Goal: Task Accomplishment & Management: Use online tool/utility

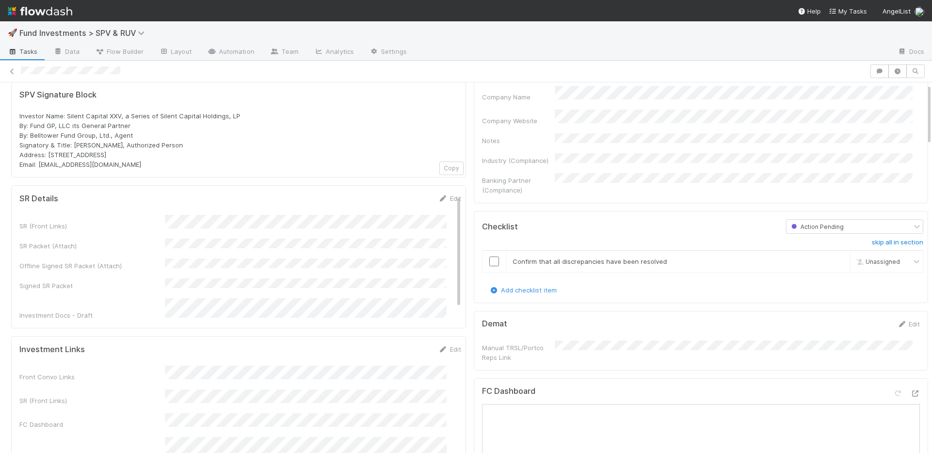
scroll to position [410, 0]
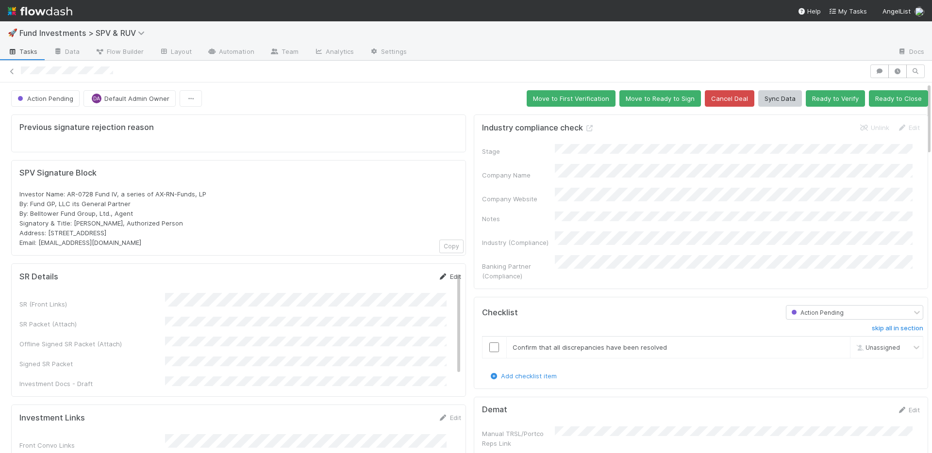
click at [438, 277] on icon at bounding box center [443, 277] width 10 height 6
click at [396, 282] on button "Save" at bounding box center [410, 280] width 28 height 17
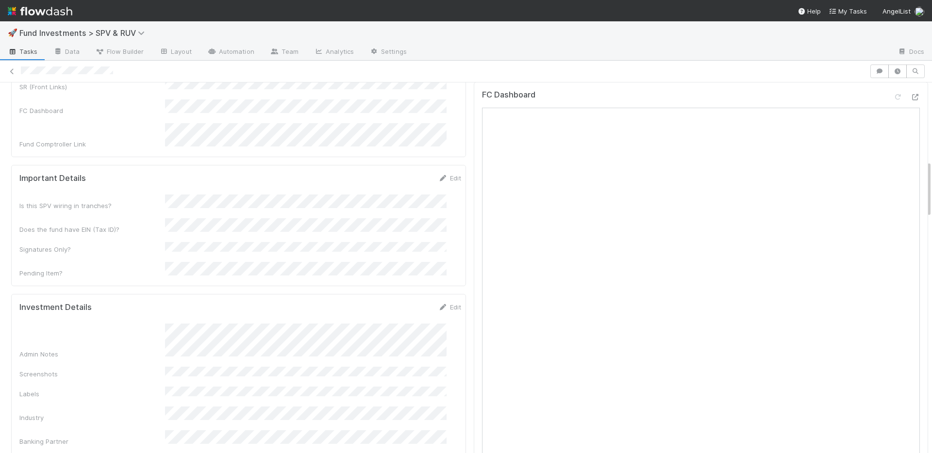
scroll to position [521, 0]
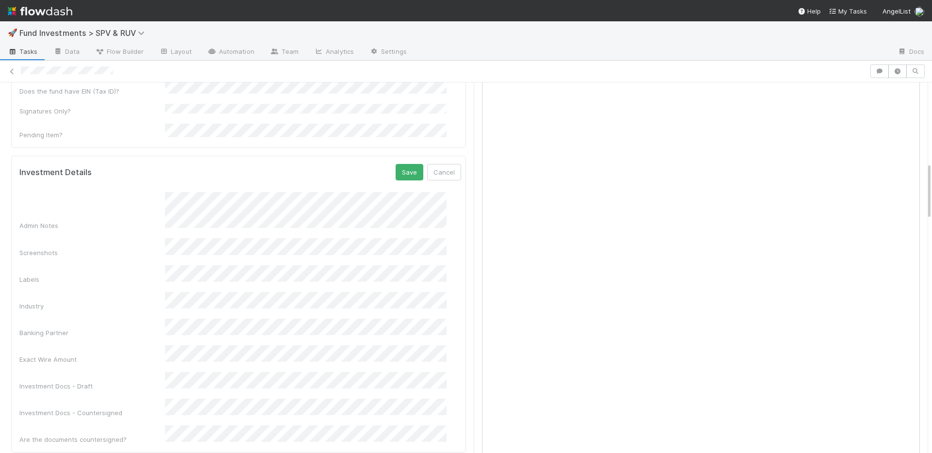
click at [164, 346] on div "Exact Wire Amount" at bounding box center [240, 355] width 442 height 19
click at [396, 164] on button "Save" at bounding box center [410, 172] width 28 height 17
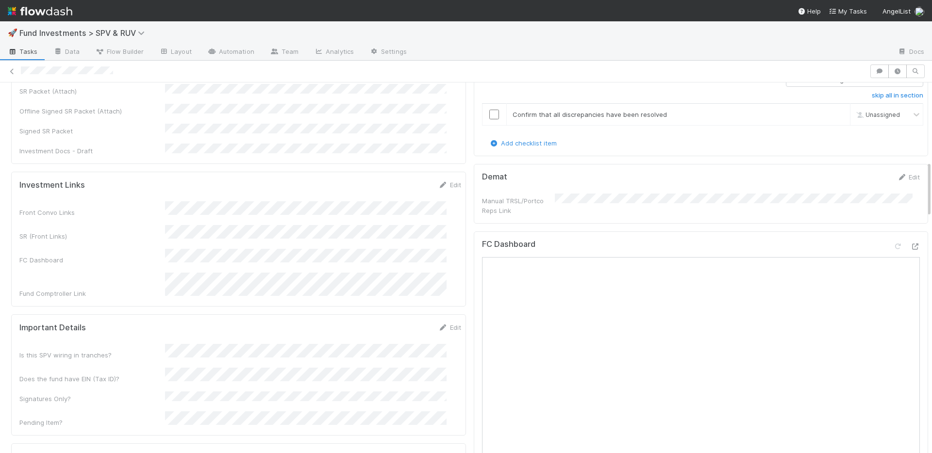
scroll to position [49, 0]
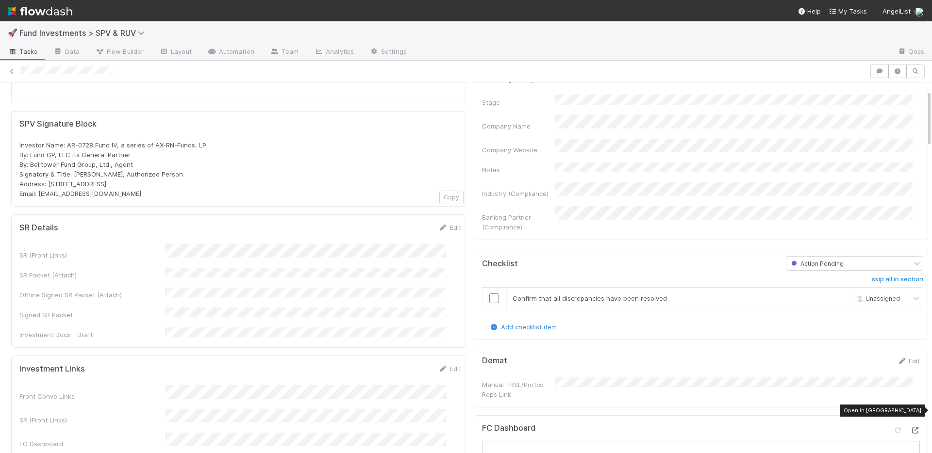
click at [910, 428] on icon at bounding box center [915, 431] width 10 height 6
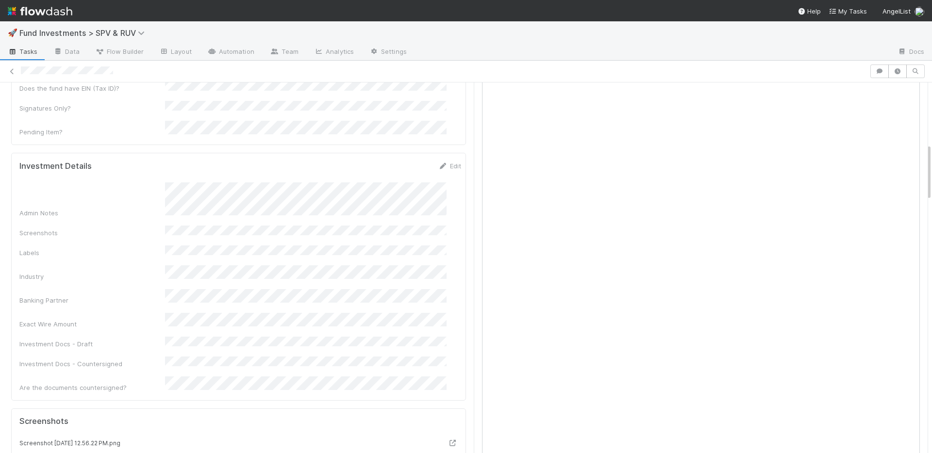
scroll to position [540, 0]
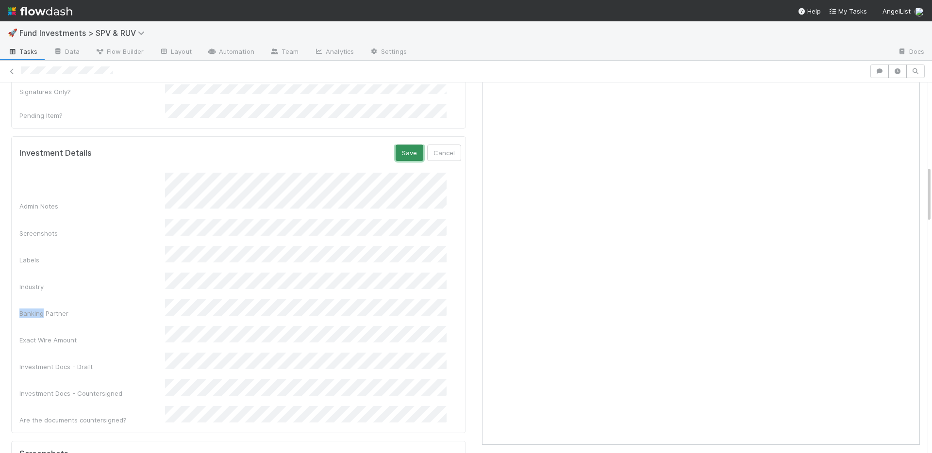
click at [396, 145] on button "Save" at bounding box center [410, 153] width 28 height 17
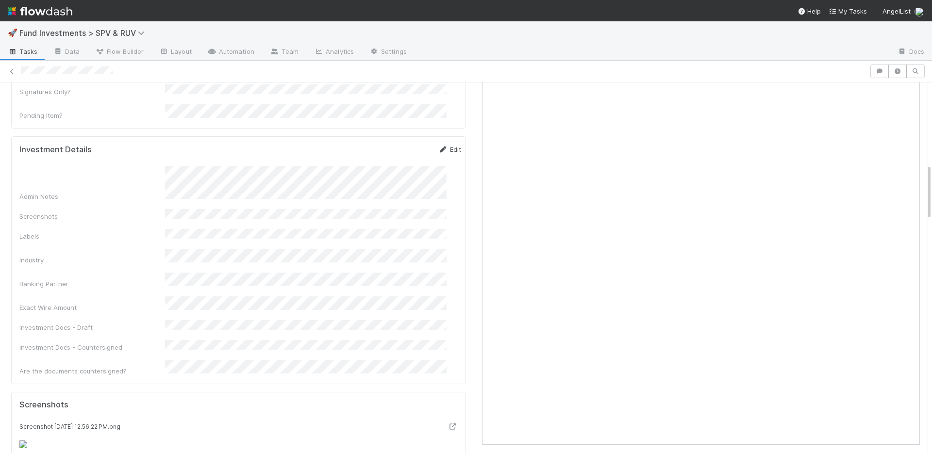
click at [446, 145] on div "Investment Details Edit" at bounding box center [240, 150] width 456 height 10
click at [440, 146] on link "Edit" at bounding box center [449, 150] width 23 height 8
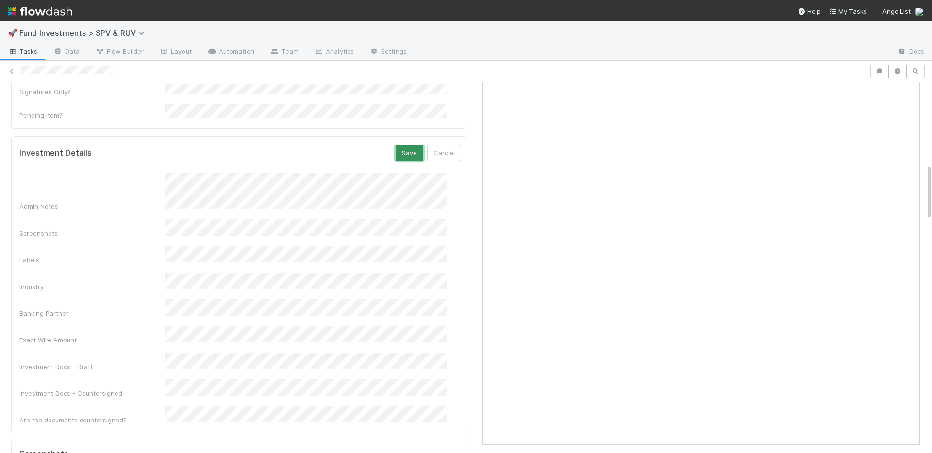
click at [396, 145] on button "Save" at bounding box center [410, 153] width 28 height 17
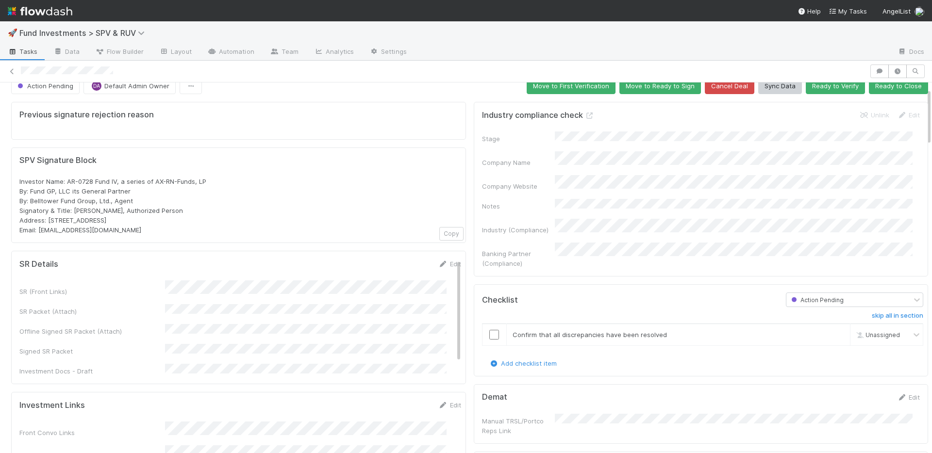
scroll to position [0, 0]
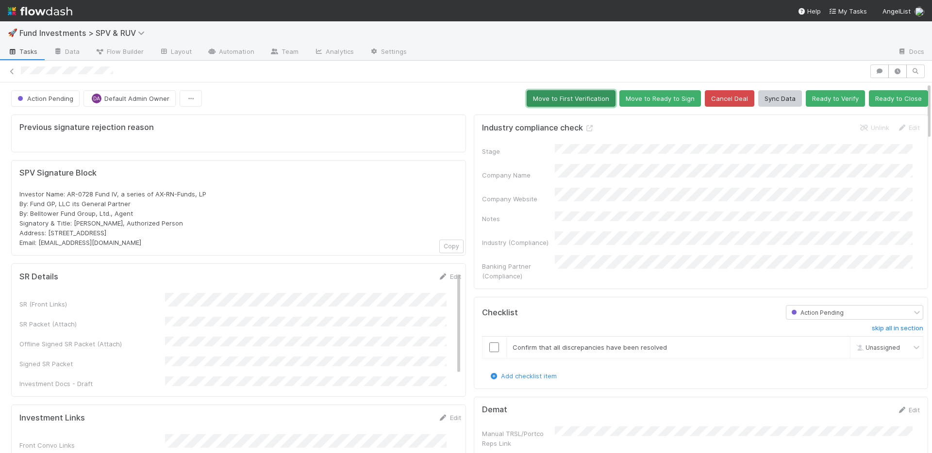
click at [556, 97] on button "Move to First Verification" at bounding box center [571, 98] width 89 height 17
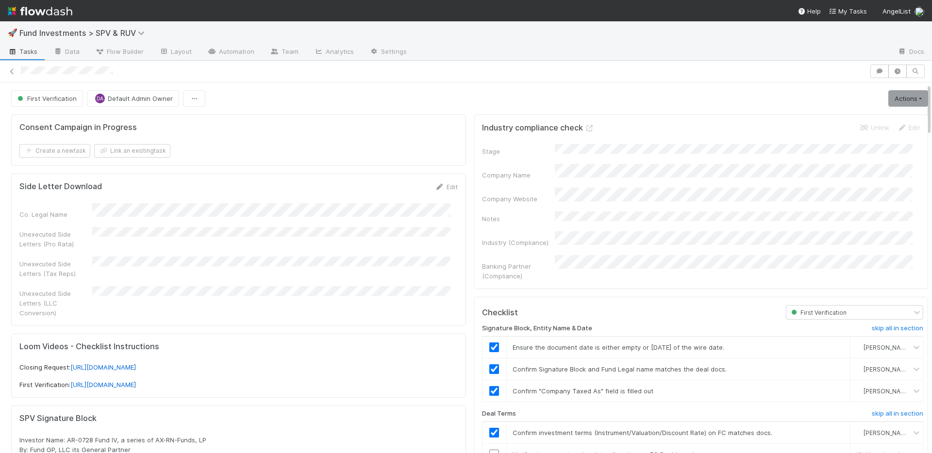
scroll to position [209, 0]
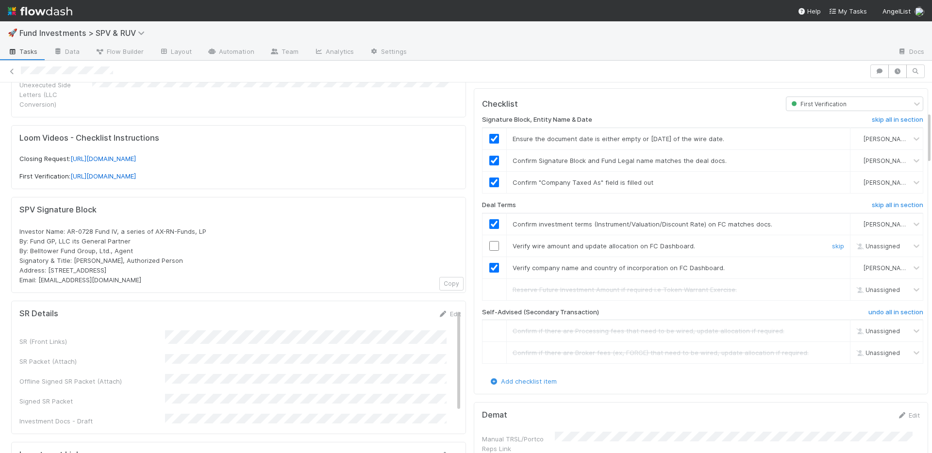
click at [492, 241] on div at bounding box center [494, 246] width 24 height 10
click at [489, 241] on input "checkbox" at bounding box center [494, 246] width 10 height 10
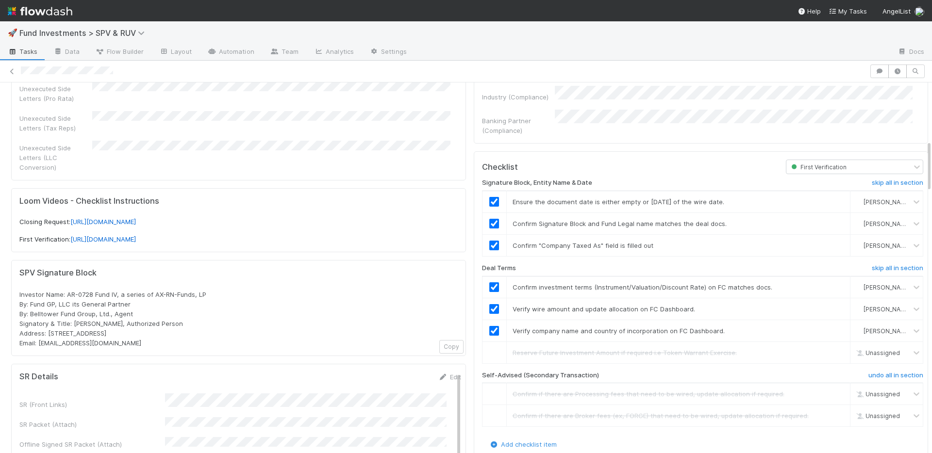
scroll to position [0, 0]
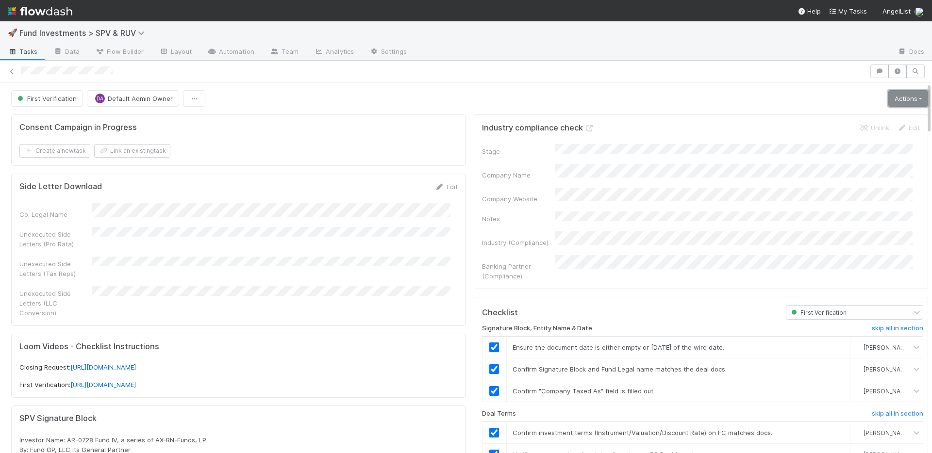
click at [888, 93] on link "Actions" at bounding box center [908, 98] width 40 height 17
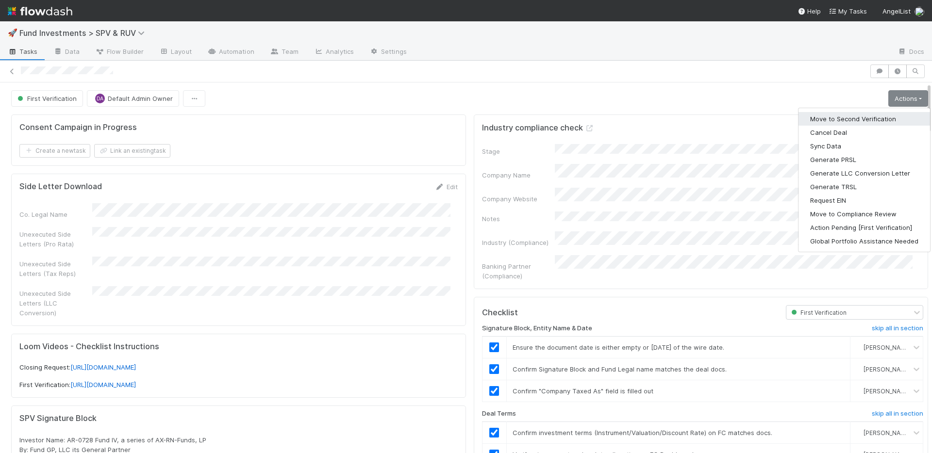
click at [867, 119] on button "Move to Second Verification" at bounding box center [864, 119] width 132 height 14
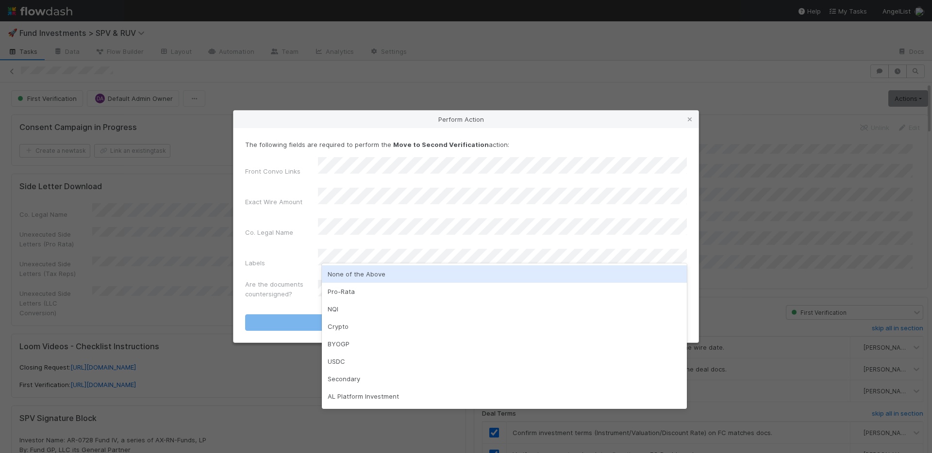
click at [343, 276] on div "None of the Above" at bounding box center [504, 274] width 365 height 17
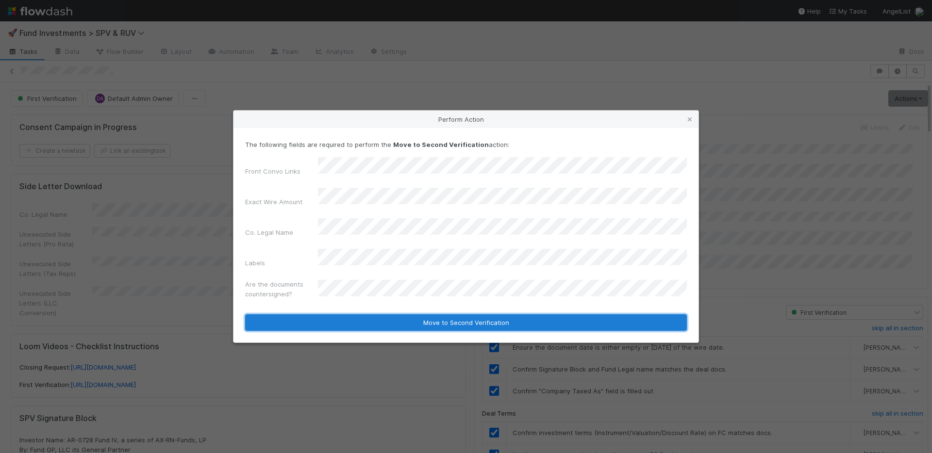
click at [373, 315] on button "Move to Second Verification" at bounding box center [466, 323] width 442 height 17
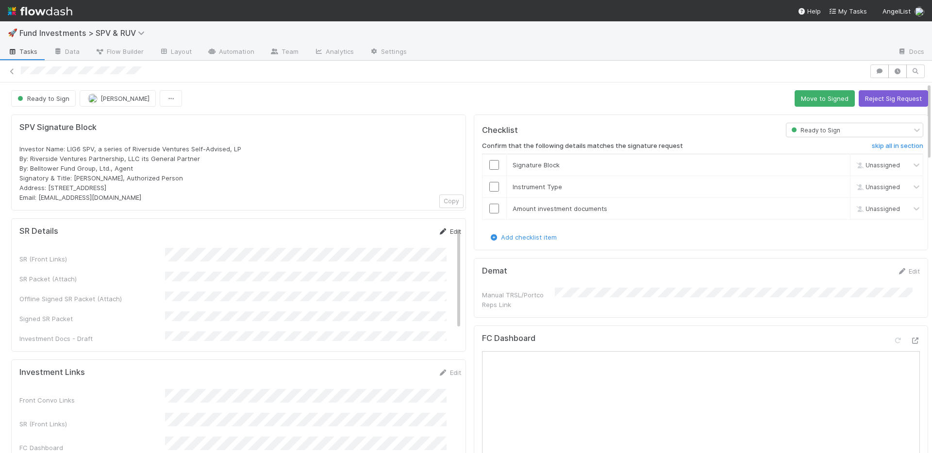
click at [438, 232] on link "Edit" at bounding box center [449, 232] width 23 height 8
click at [396, 234] on button "Save" at bounding box center [410, 235] width 28 height 17
click at [795, 101] on button "Move to Signed" at bounding box center [825, 98] width 60 height 17
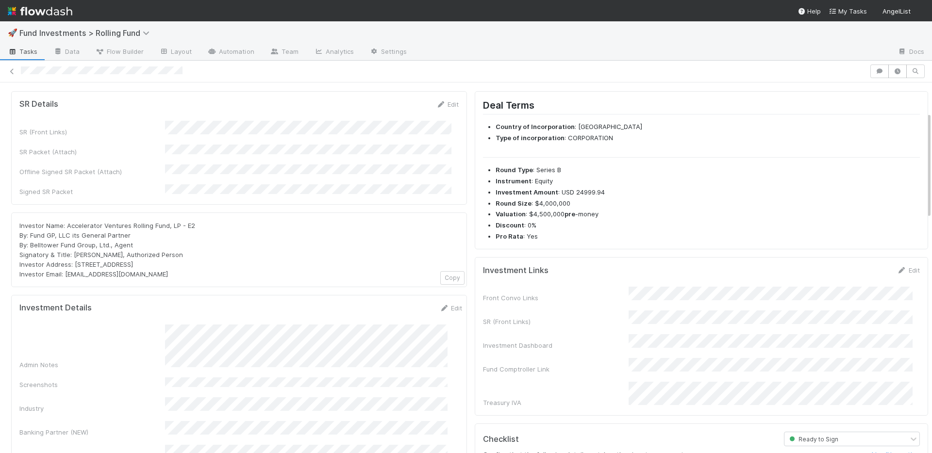
scroll to position [90, 0]
click at [445, 107] on link "Edit" at bounding box center [447, 105] width 23 height 8
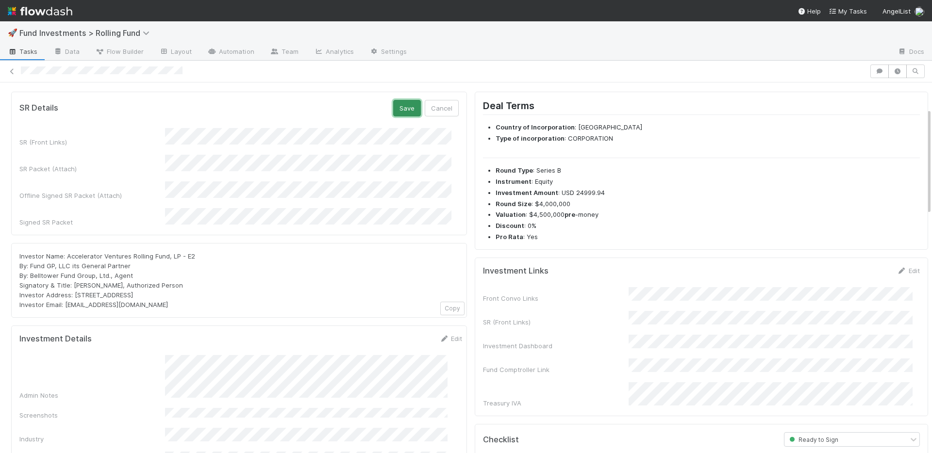
click at [402, 108] on button "Save" at bounding box center [407, 108] width 28 height 17
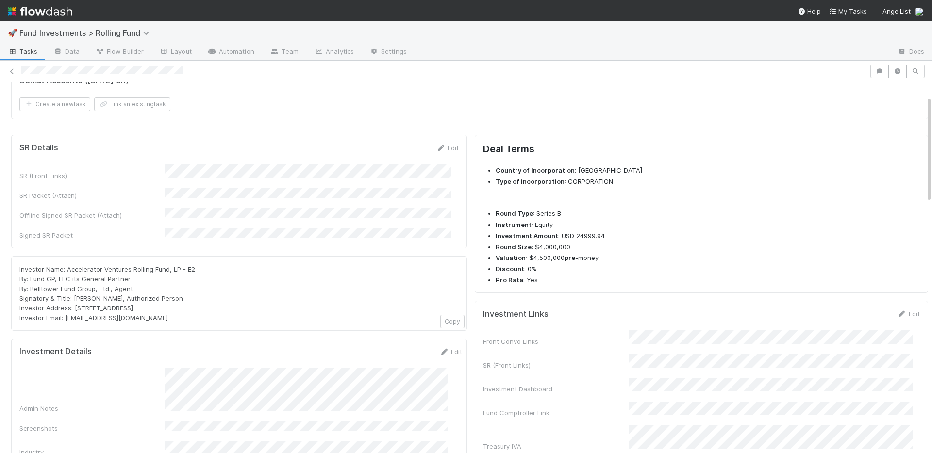
scroll to position [0, 0]
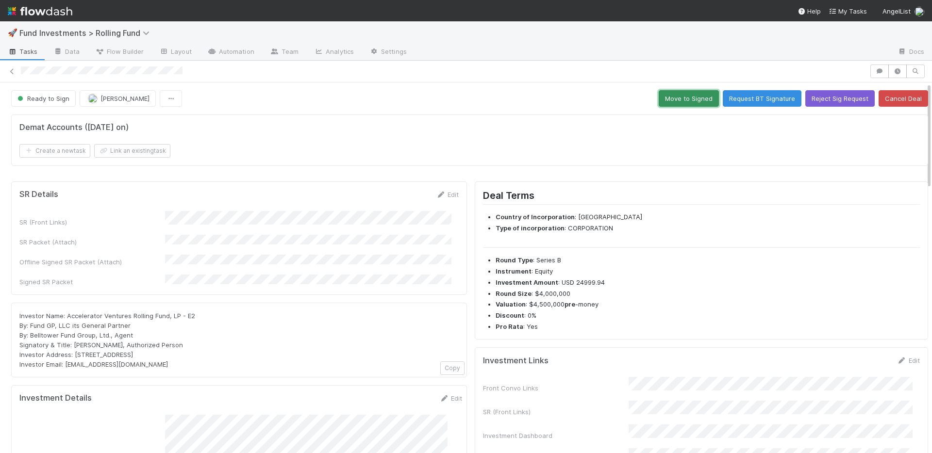
click at [664, 96] on button "Move to Signed" at bounding box center [689, 98] width 60 height 17
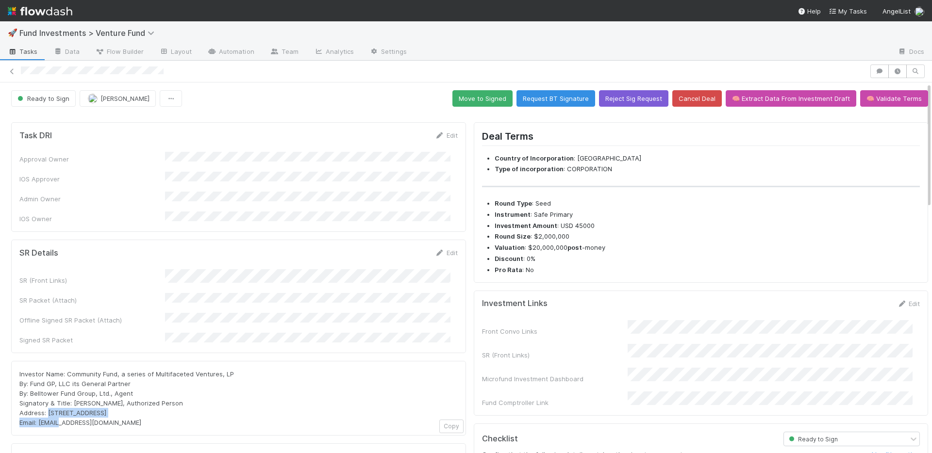
drag, startPoint x: 152, startPoint y: 393, endPoint x: 49, endPoint y: 390, distance: 103.4
click at [49, 390] on div "Investor Name: Community Fund, a series of Multifaceted Ventures, LP By: Fund G…" at bounding box center [238, 398] width 438 height 58
copy span "[STREET_ADDRESS]"
drag, startPoint x: 83, startPoint y: 403, endPoint x: 40, endPoint y: 404, distance: 42.7
click at [40, 404] on div "Investor Name: Community Fund, a series of Multifaceted Ventures, LP By: Fund G…" at bounding box center [238, 398] width 438 height 58
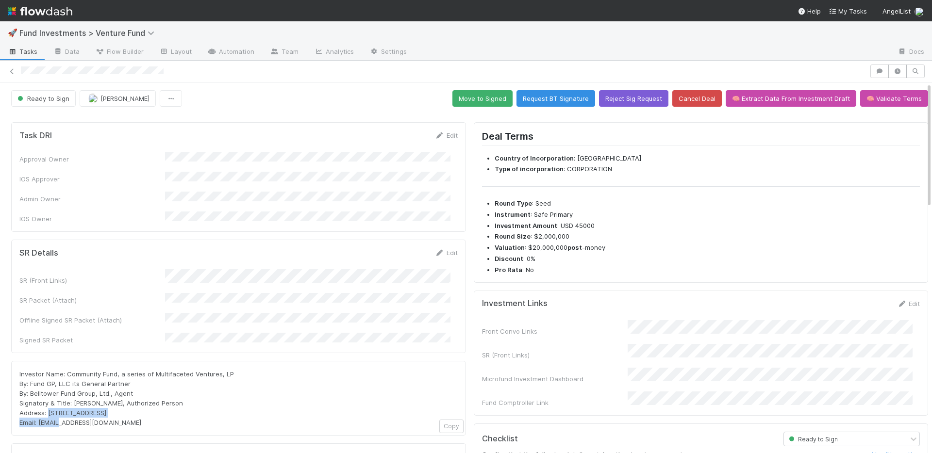
copy span "[EMAIL_ADDRESS][DOMAIN_NAME]"
drag, startPoint x: 486, startPoint y: 95, endPoint x: 558, endPoint y: 69, distance: 76.5
click at [486, 95] on button "Move to Signed" at bounding box center [482, 98] width 60 height 17
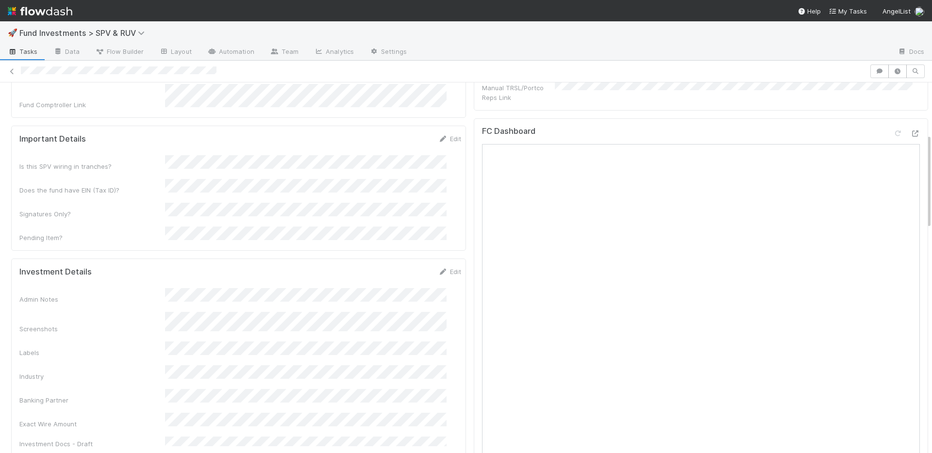
scroll to position [275, 0]
click at [443, 266] on link "Edit" at bounding box center [449, 270] width 23 height 8
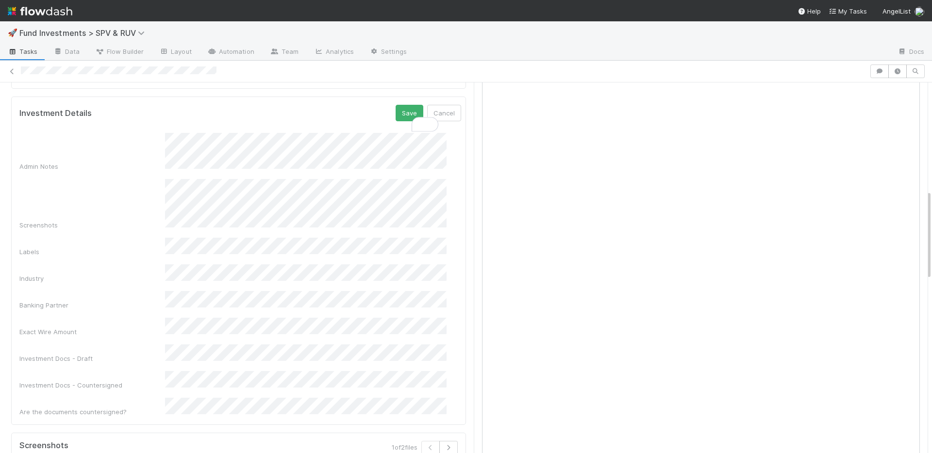
scroll to position [447, 0]
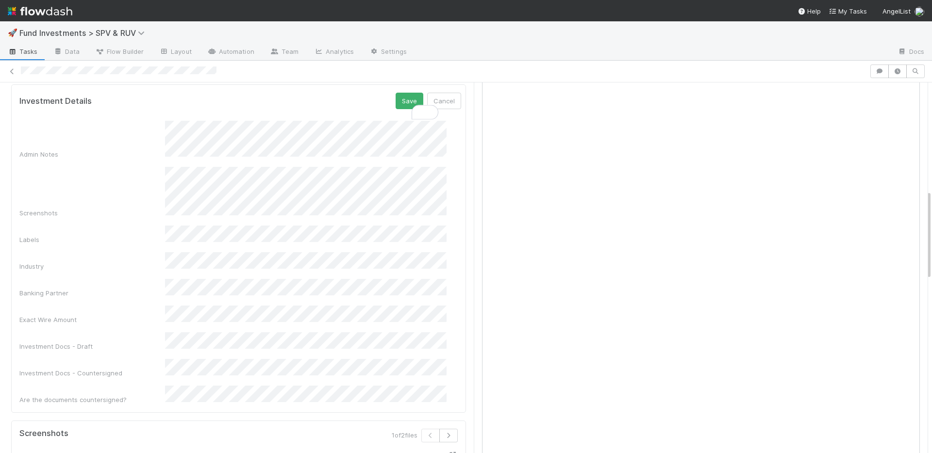
click at [145, 306] on div "Exact Wire Amount" at bounding box center [240, 315] width 442 height 19
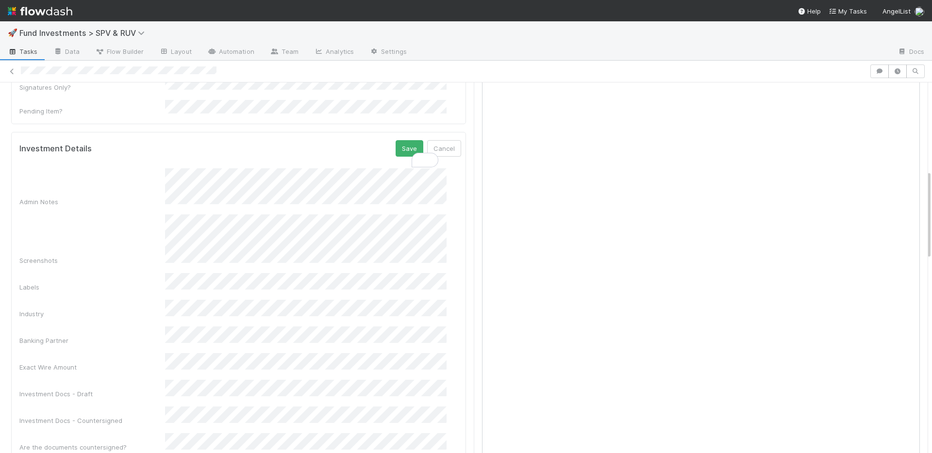
scroll to position [355, 0]
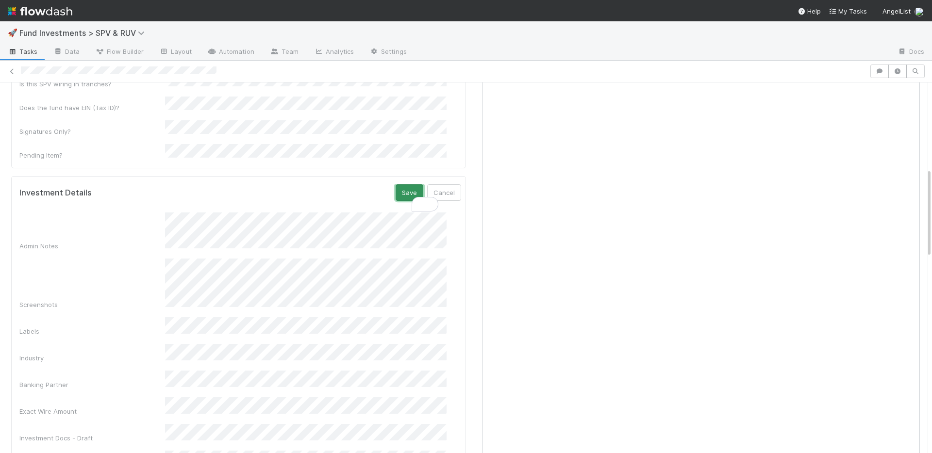
click at [396, 184] on button "Save" at bounding box center [410, 192] width 28 height 17
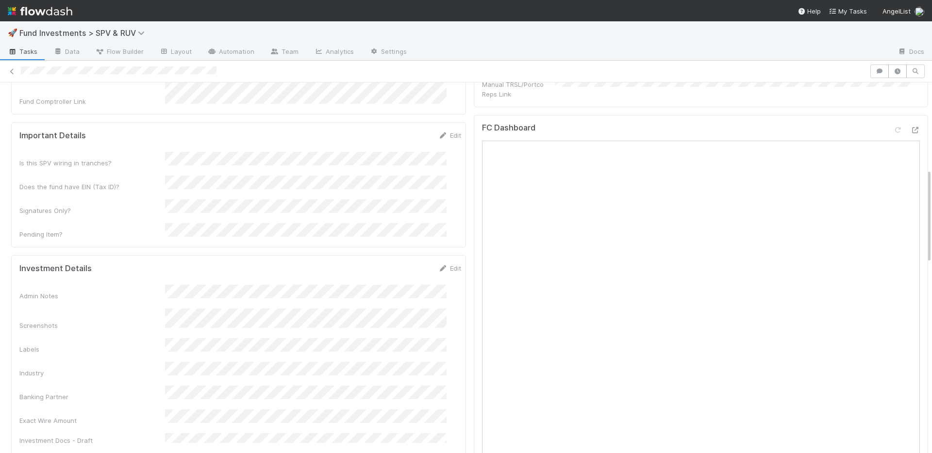
scroll to position [270, 0]
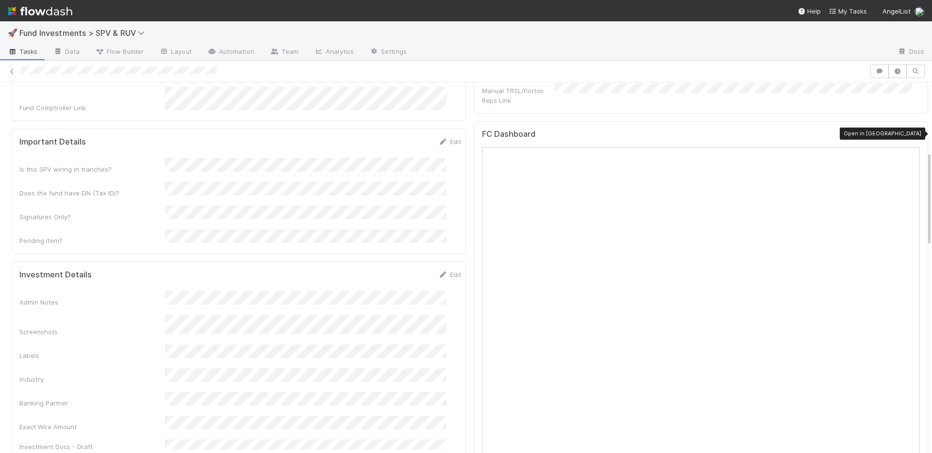
click at [910, 133] on icon at bounding box center [915, 136] width 10 height 6
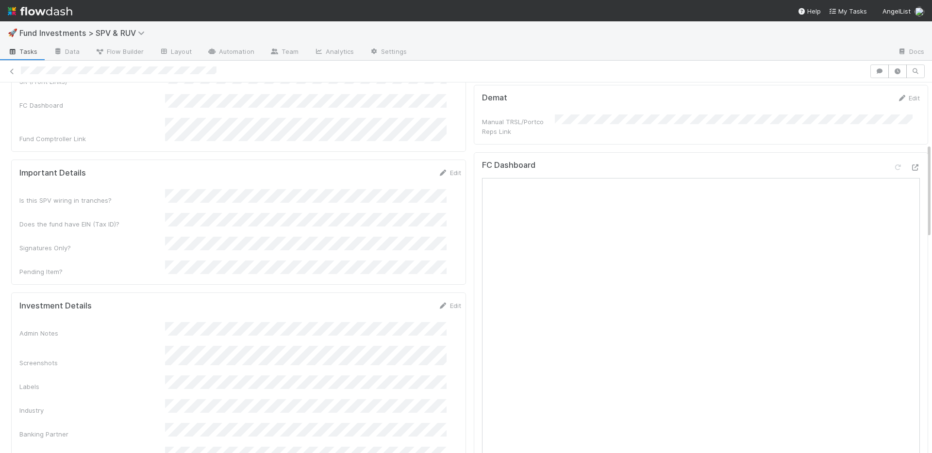
scroll to position [250, 0]
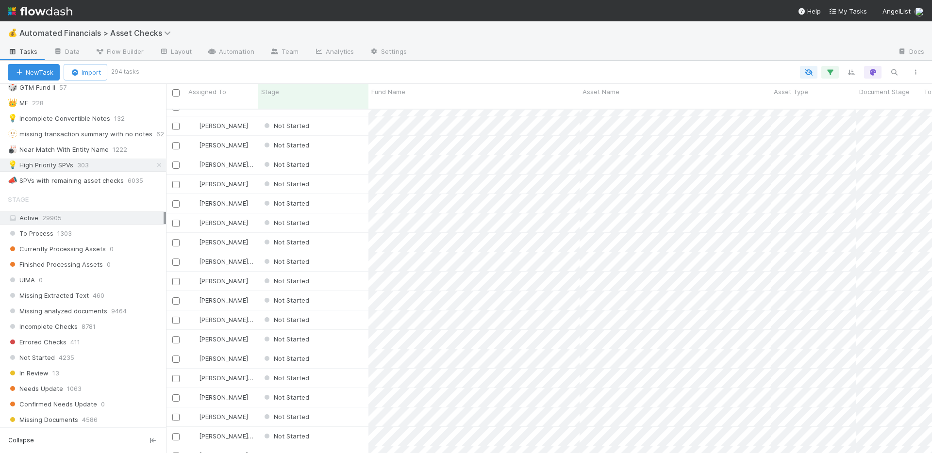
scroll to position [489, 0]
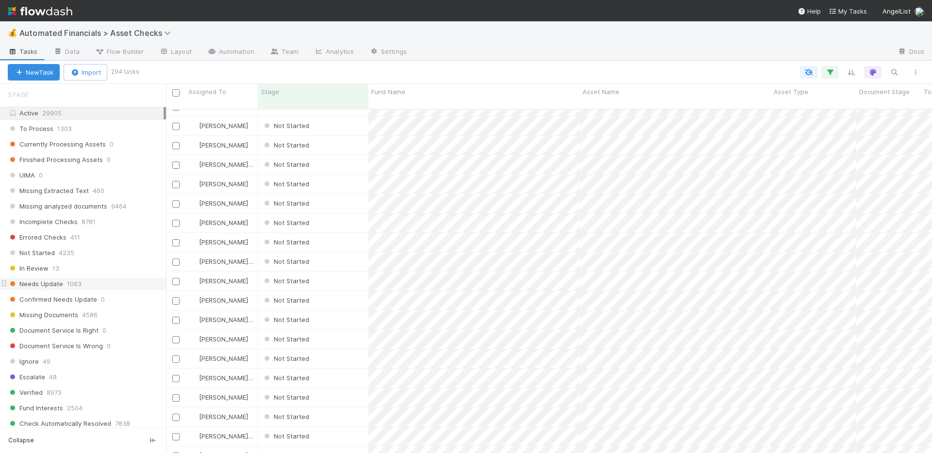
click at [123, 284] on div "Needs Update 1063" at bounding box center [87, 284] width 158 height 12
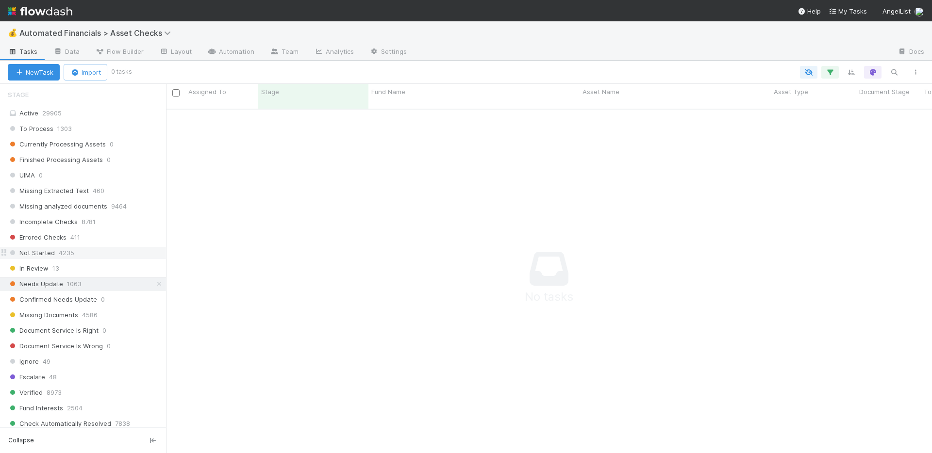
scroll to position [305, 0]
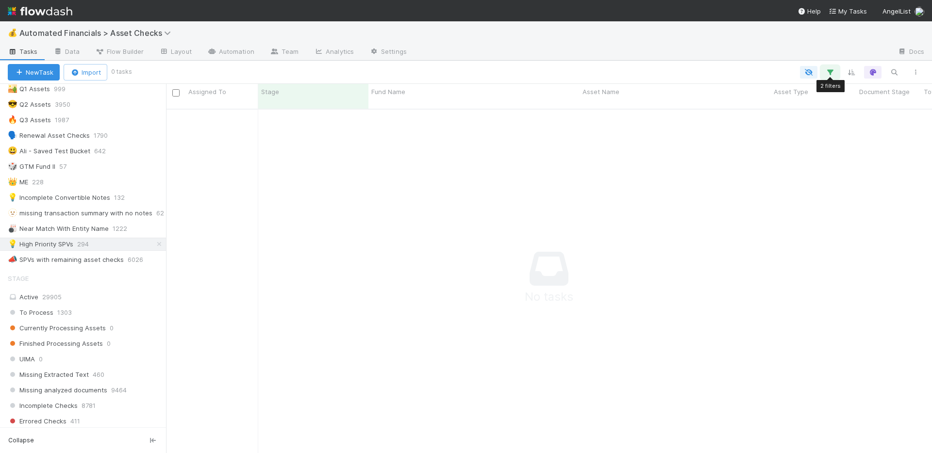
click at [831, 72] on icon "button" at bounding box center [830, 72] width 10 height 9
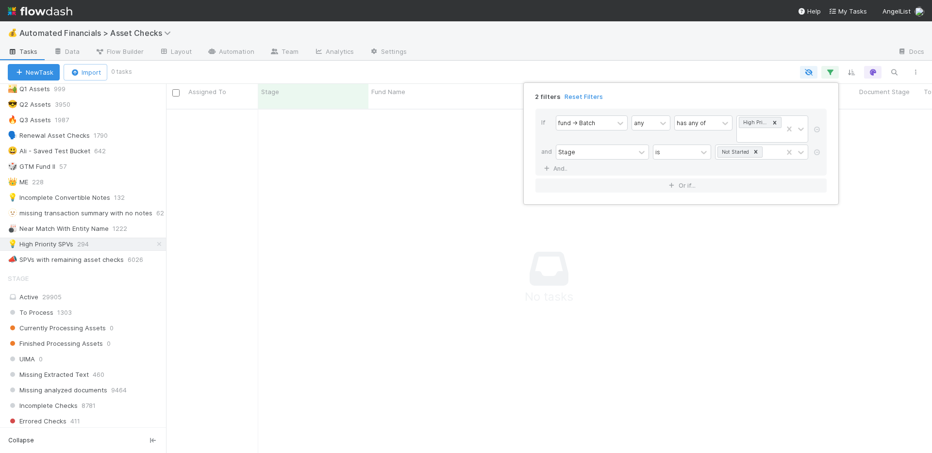
click at [814, 153] on icon at bounding box center [817, 153] width 10 height 6
click at [651, 63] on div "1 filter Reset Filters If fund -> Batch any has any of High Priority SPVs And..…" at bounding box center [466, 226] width 932 height 453
click at [634, 51] on div "1 filter Reset Filters If fund -> Batch any has any of High Priority SPVs And..…" at bounding box center [466, 226] width 932 height 453
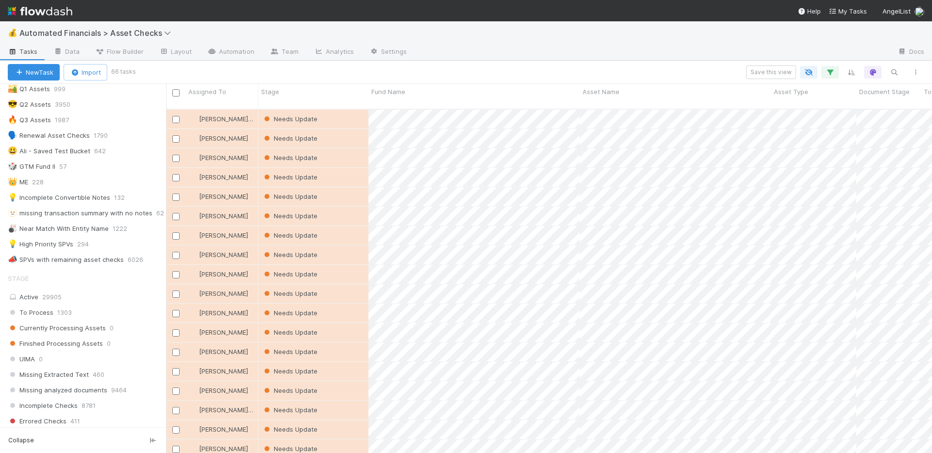
scroll to position [345, 759]
click at [177, 92] on input "checkbox" at bounding box center [175, 92] width 7 height 7
checkbox input "true"
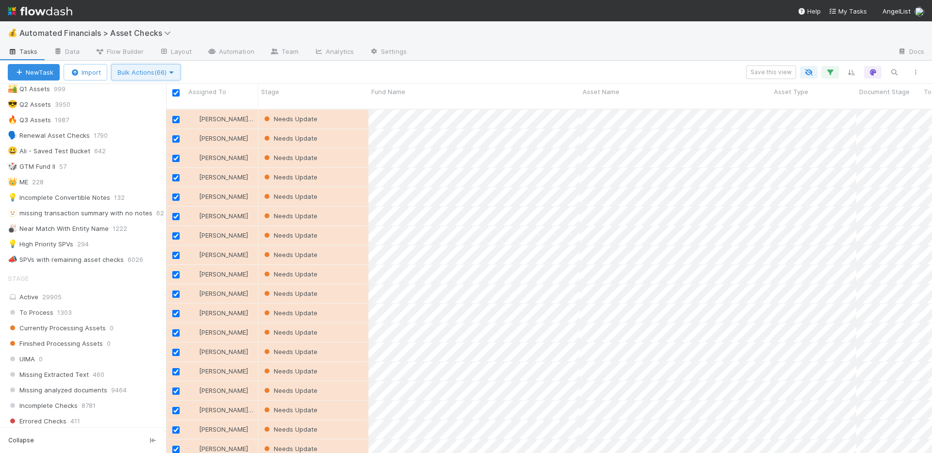
click at [174, 73] on icon "button" at bounding box center [171, 72] width 10 height 6
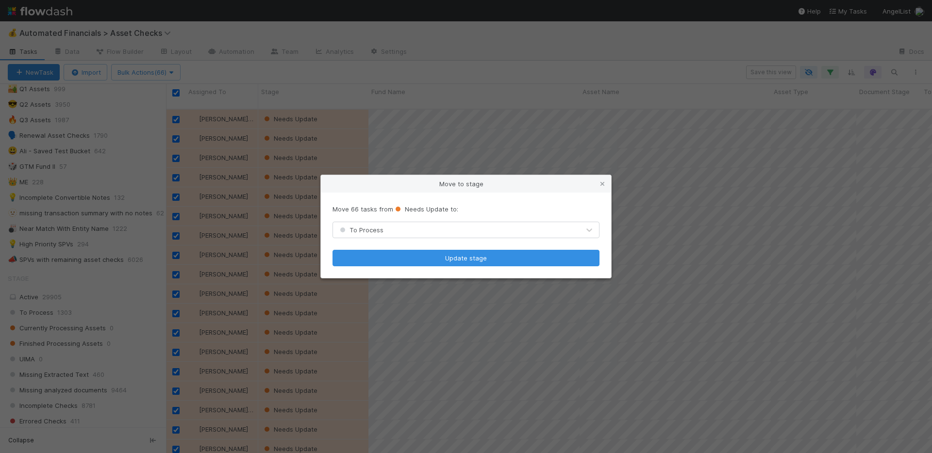
click at [395, 236] on div "To Process" at bounding box center [456, 230] width 247 height 16
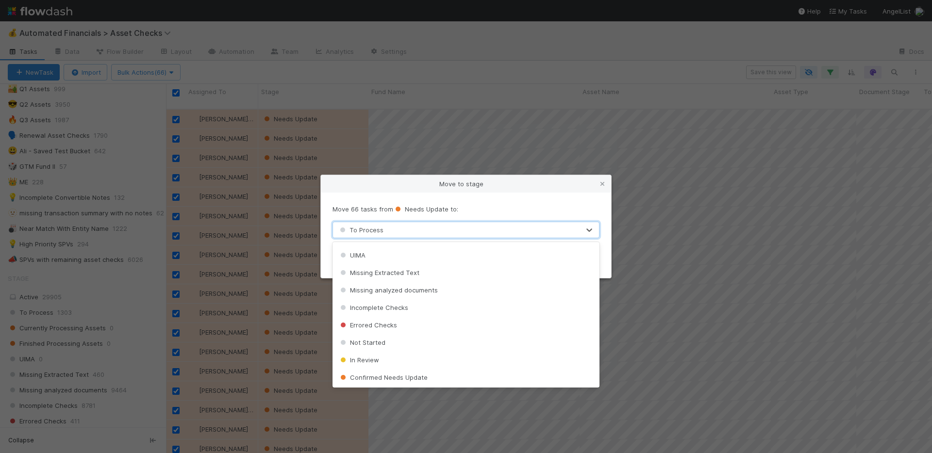
scroll to position [61, 0]
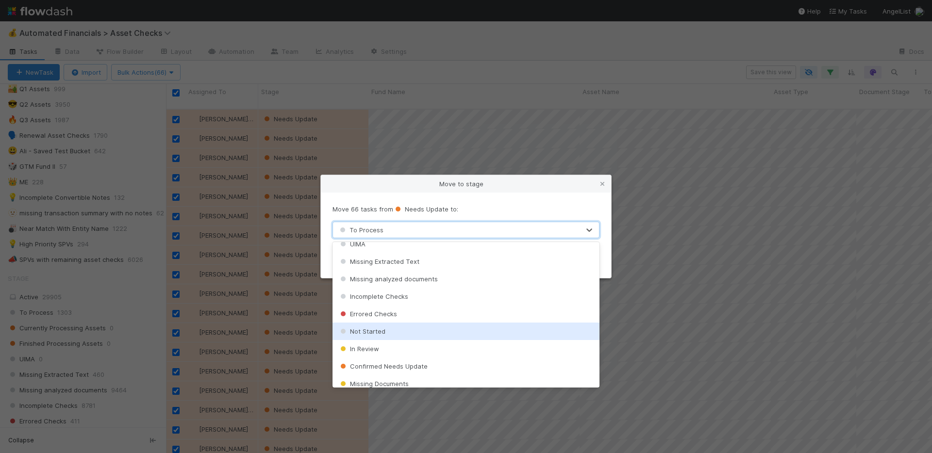
click at [397, 333] on div "Not Started" at bounding box center [466, 331] width 267 height 17
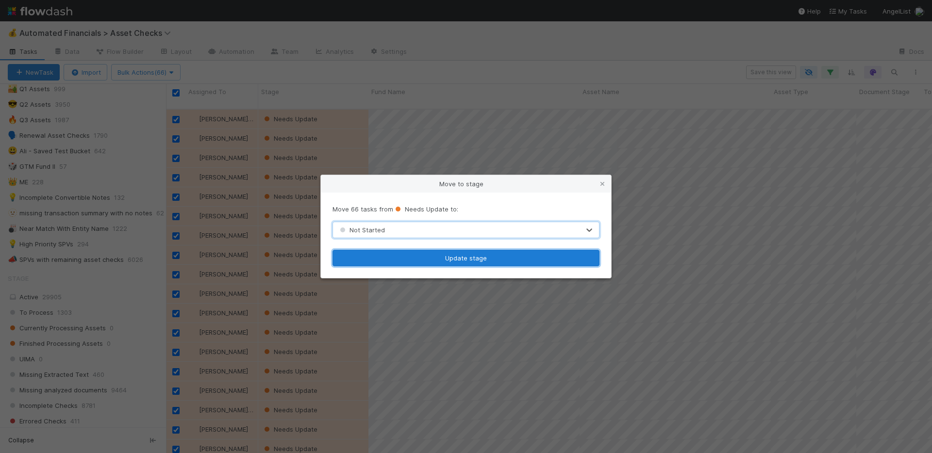
click at [443, 259] on button "Update stage" at bounding box center [466, 258] width 267 height 17
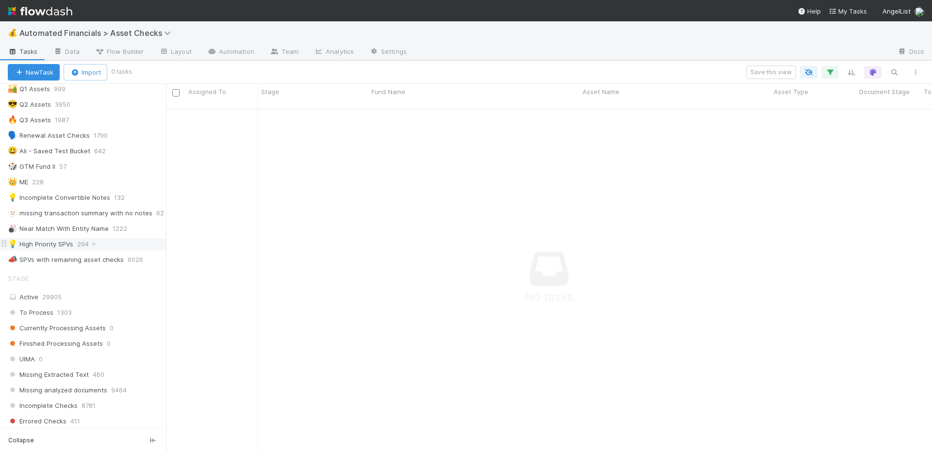
scroll to position [338, 759]
click at [127, 248] on div "💡 High Priority SPVs 294" at bounding box center [87, 244] width 158 height 12
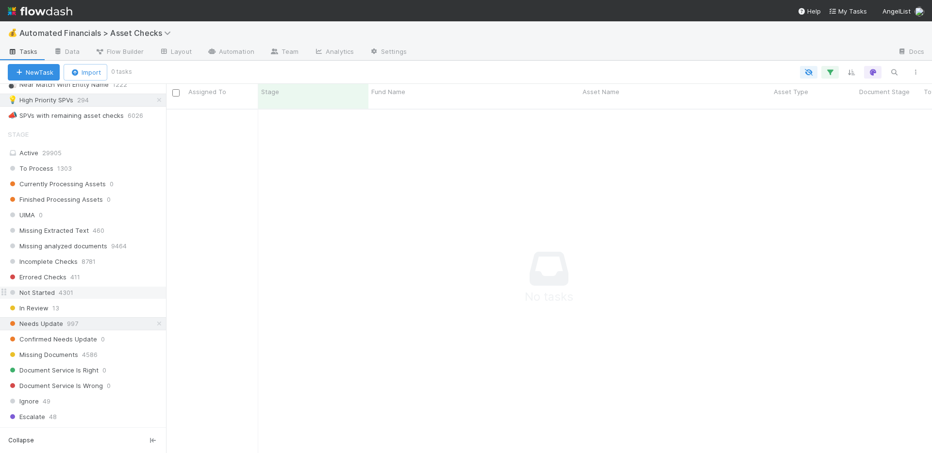
scroll to position [318, 0]
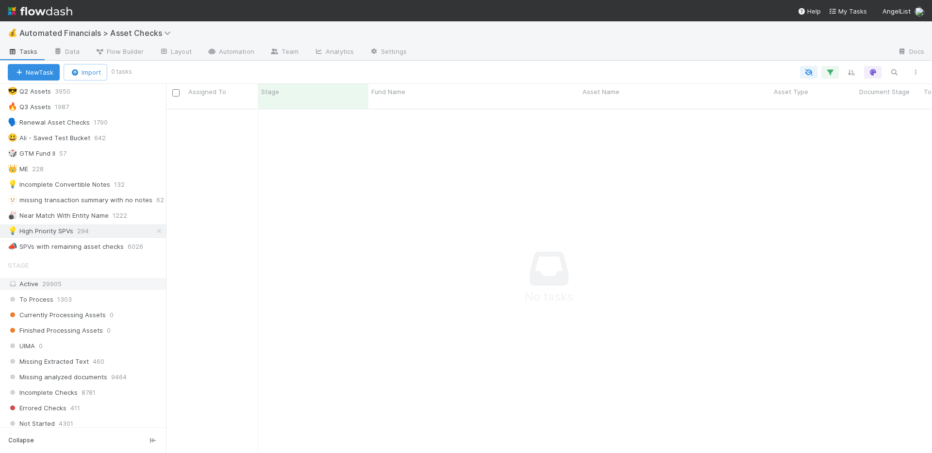
click at [113, 286] on div "Active 29905" at bounding box center [86, 284] width 156 height 12
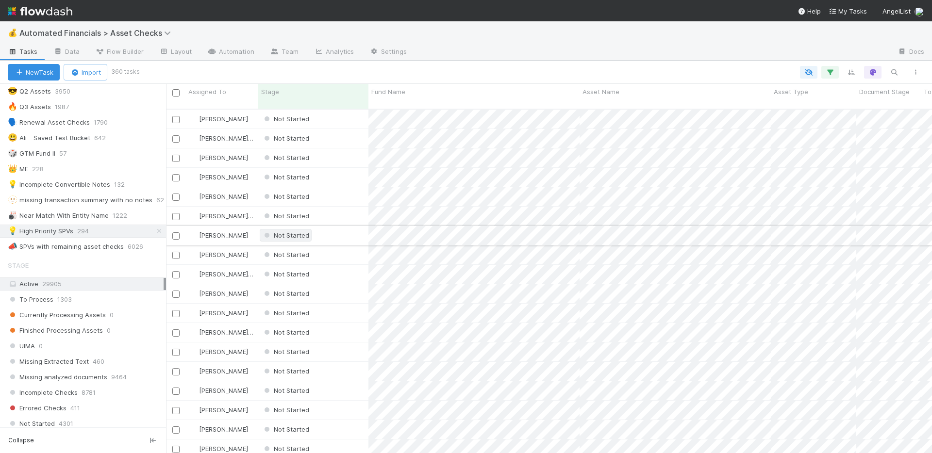
scroll to position [345, 759]
click at [176, 93] on input "checkbox" at bounding box center [175, 92] width 7 height 7
checkbox input "true"
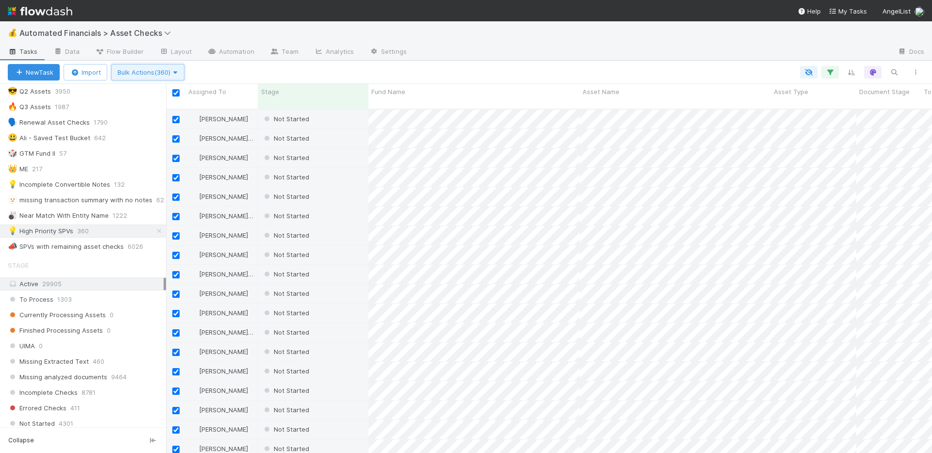
click at [177, 70] on icon "button" at bounding box center [175, 72] width 10 height 6
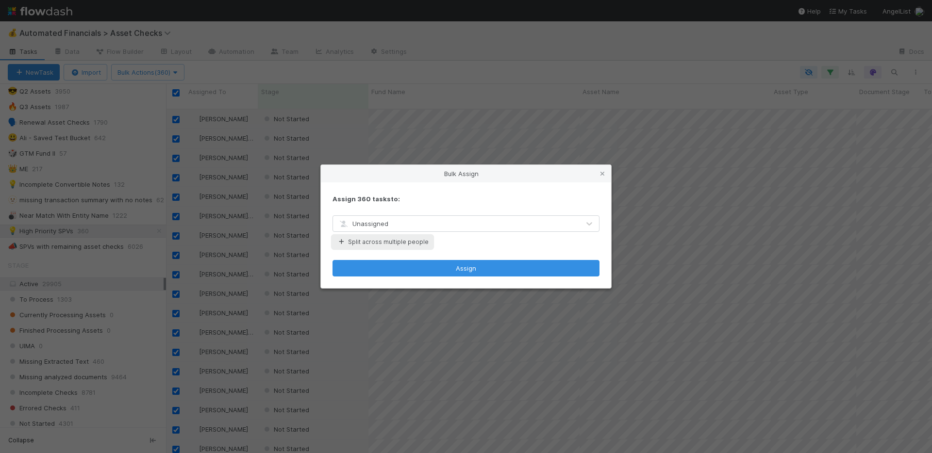
click at [375, 242] on button "Split across multiple people" at bounding box center [383, 242] width 100 height 13
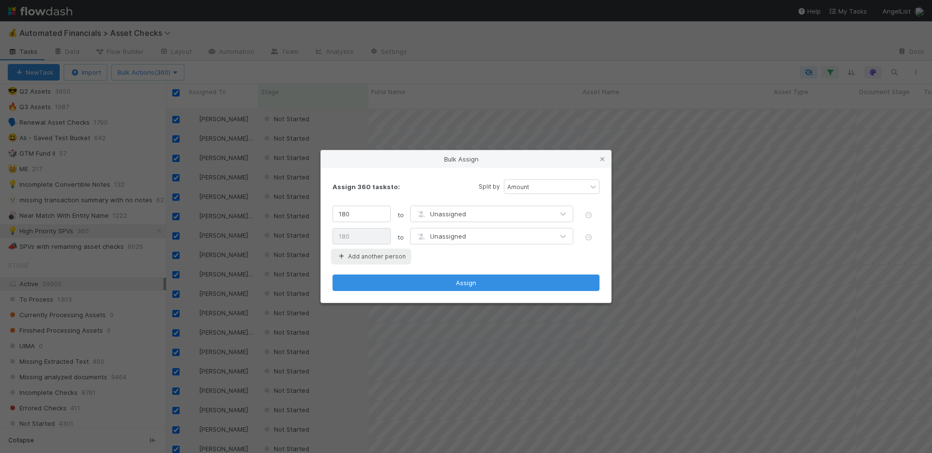
click at [379, 259] on button "Add another person" at bounding box center [371, 256] width 77 height 13
type input "120"
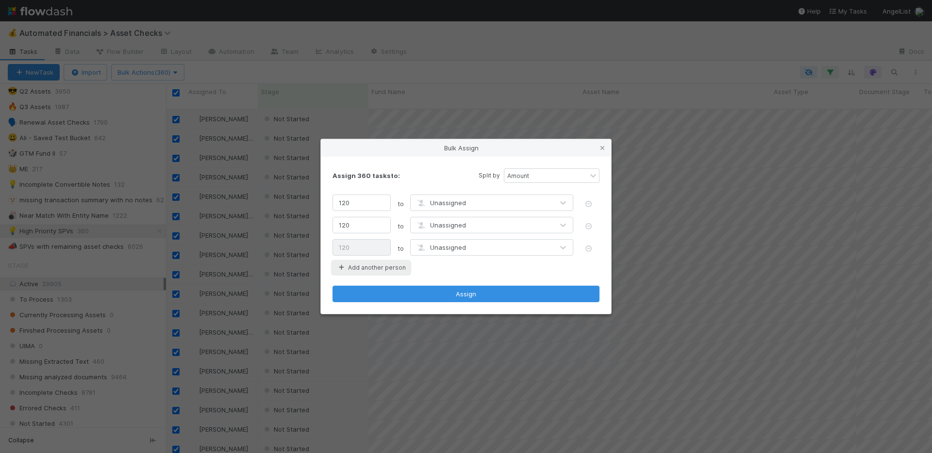
click at [379, 272] on button "Add another person" at bounding box center [371, 268] width 77 height 13
type input "90"
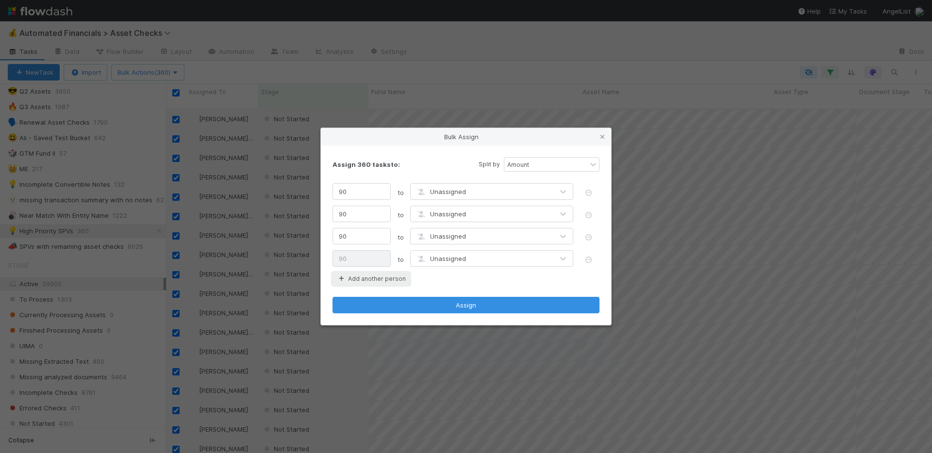
click at [379, 283] on button "Add another person" at bounding box center [371, 279] width 77 height 13
type input "72"
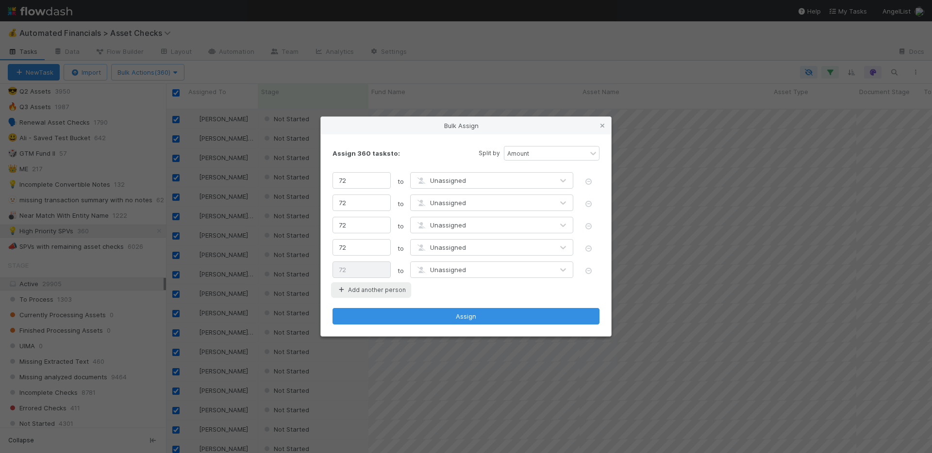
click at [371, 287] on button "Add another person" at bounding box center [371, 290] width 77 height 13
type input "60"
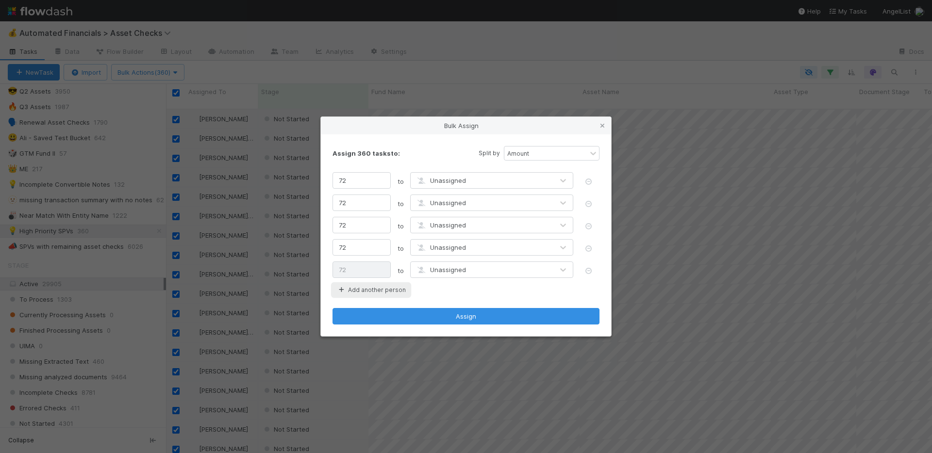
type input "60"
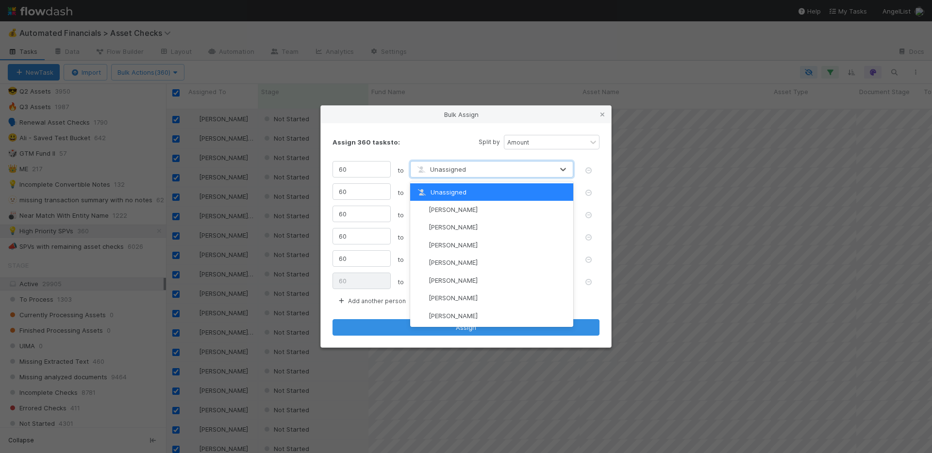
click at [450, 174] on div "Unassigned" at bounding box center [482, 170] width 143 height 16
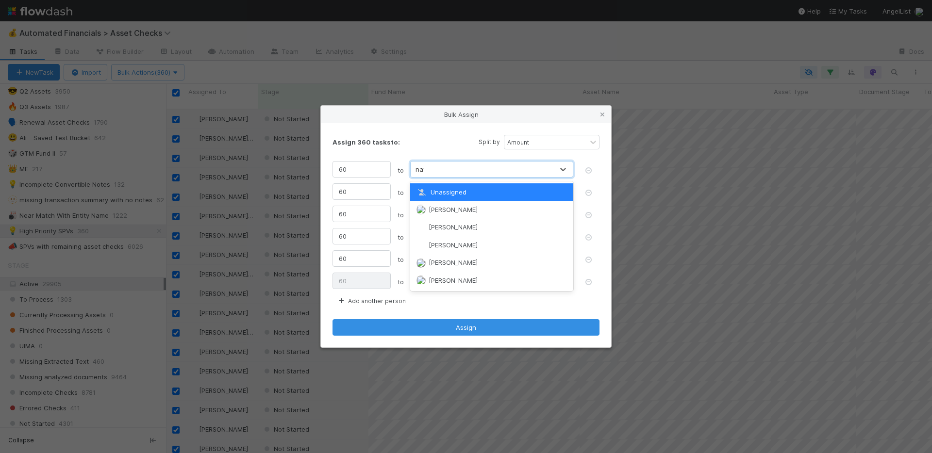
type input "nate"
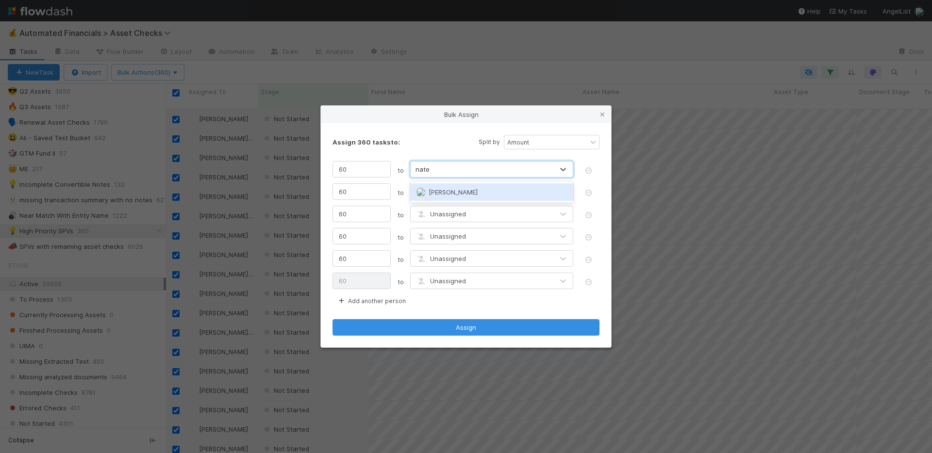
click at [457, 189] on span "[PERSON_NAME]" at bounding box center [453, 192] width 49 height 8
click at [456, 192] on span "Unassigned" at bounding box center [441, 192] width 50 height 8
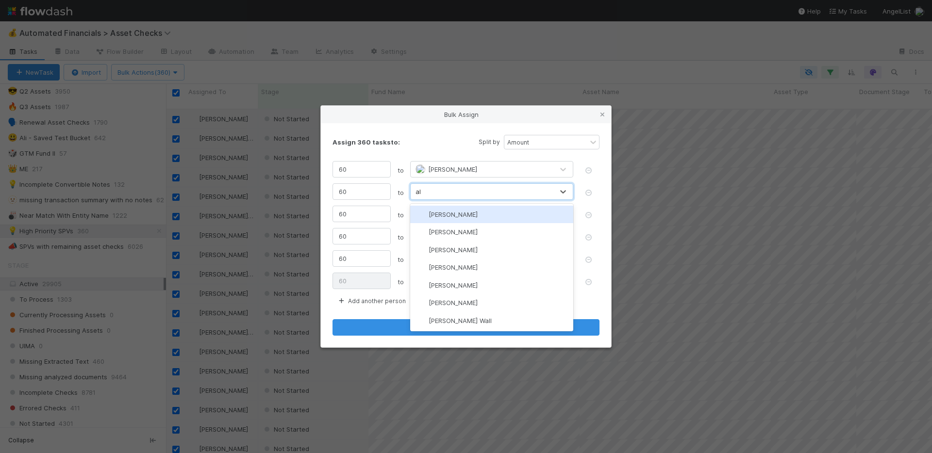
type input "ali"
click at [456, 215] on span "[PERSON_NAME]" at bounding box center [453, 215] width 49 height 8
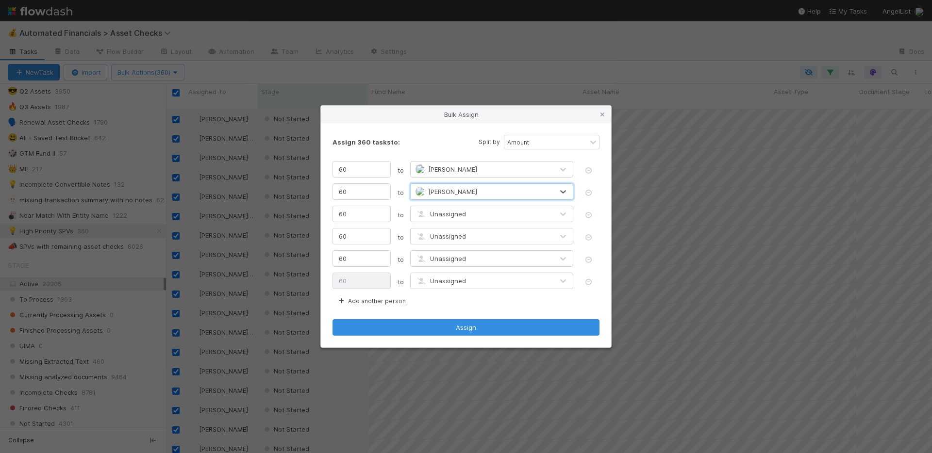
click at [450, 218] on div "Unassigned" at bounding box center [441, 214] width 50 height 10
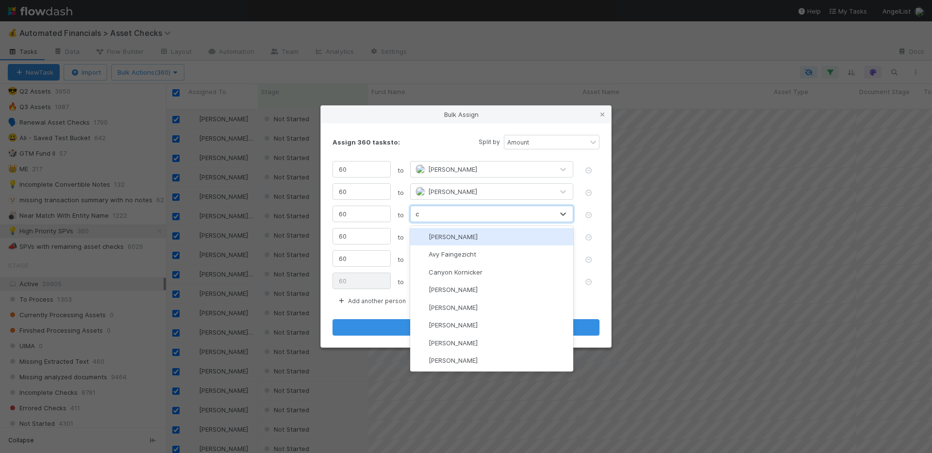
type input "ch"
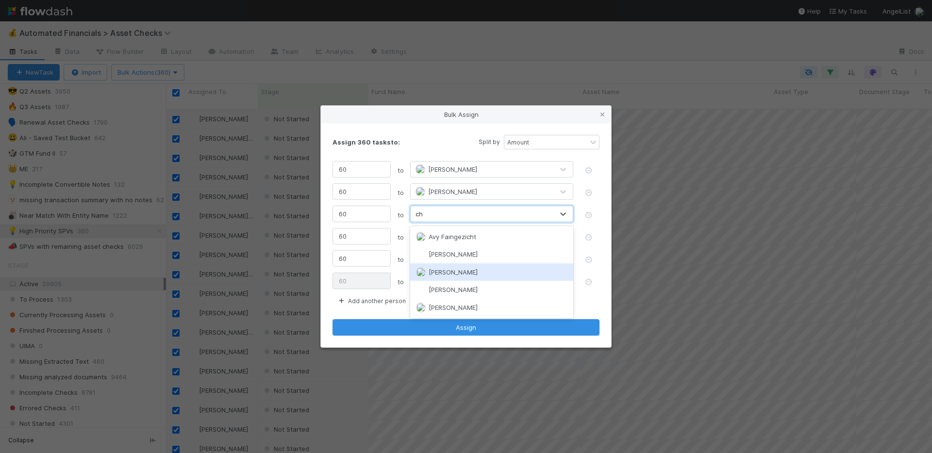
click at [450, 269] on span "[PERSON_NAME]" at bounding box center [453, 272] width 49 height 8
click at [449, 238] on span "Unassigned" at bounding box center [441, 237] width 50 height 8
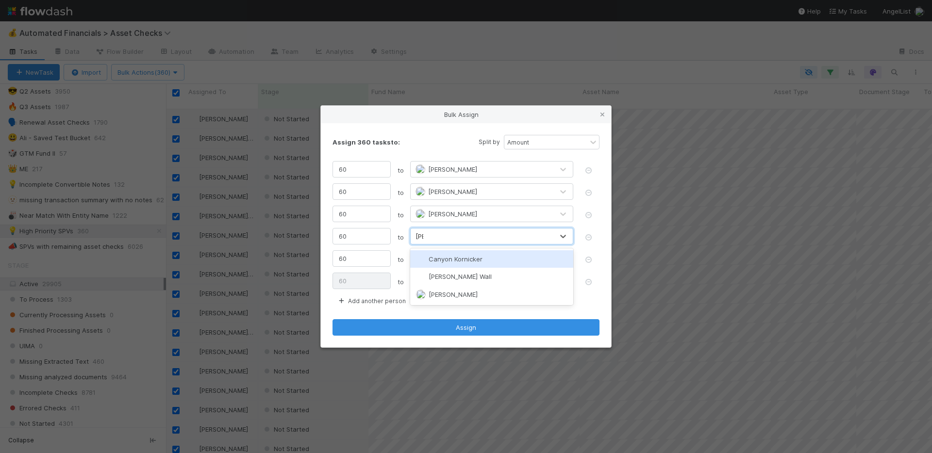
type input "[PERSON_NAME]"
click at [451, 262] on span "[PERSON_NAME] Wall" at bounding box center [460, 259] width 63 height 8
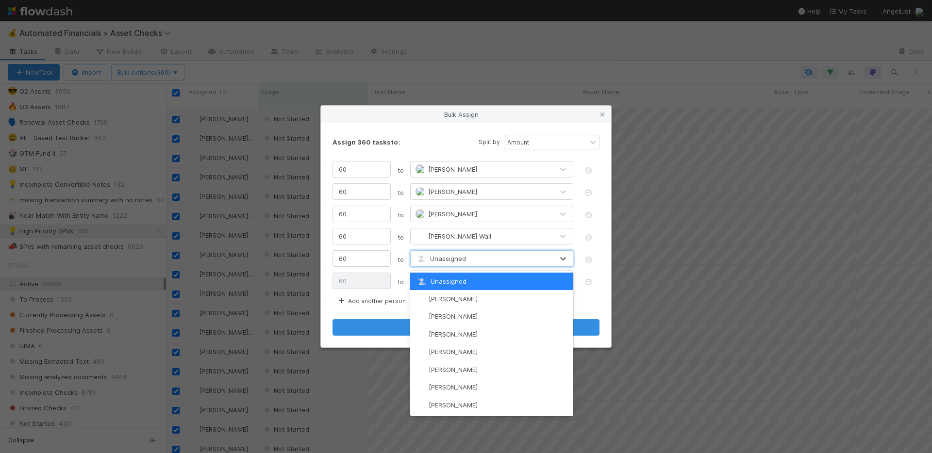
click at [451, 262] on span "Unassigned" at bounding box center [441, 259] width 50 height 8
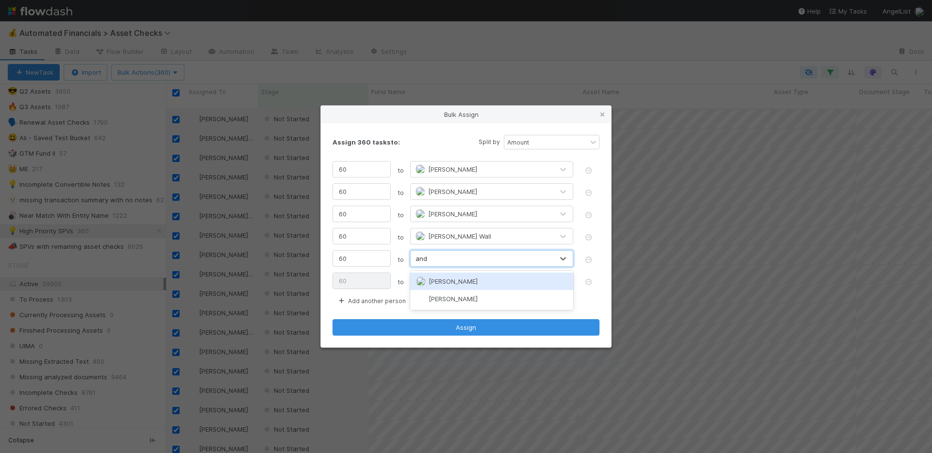
type input "andr"
click at [449, 283] on span "[PERSON_NAME]" at bounding box center [453, 282] width 49 height 8
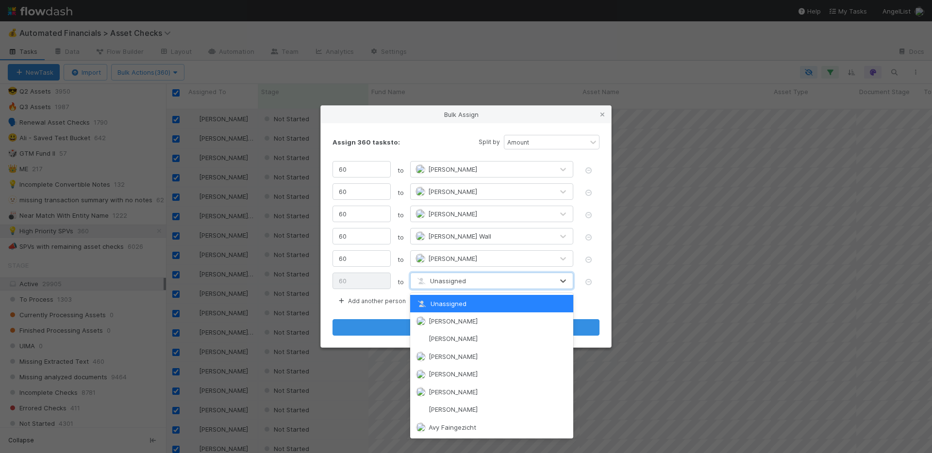
click at [449, 283] on span "Unassigned" at bounding box center [441, 281] width 50 height 8
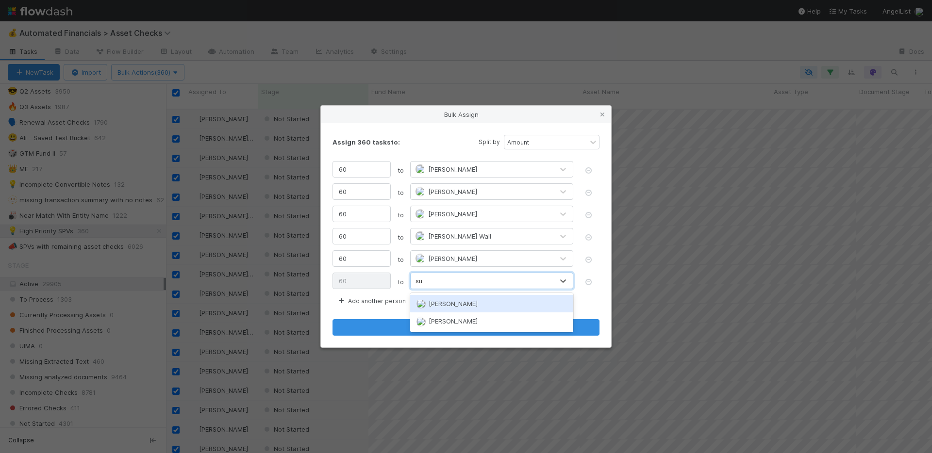
type input "sus"
click at [450, 305] on span "[PERSON_NAME]" at bounding box center [453, 304] width 49 height 8
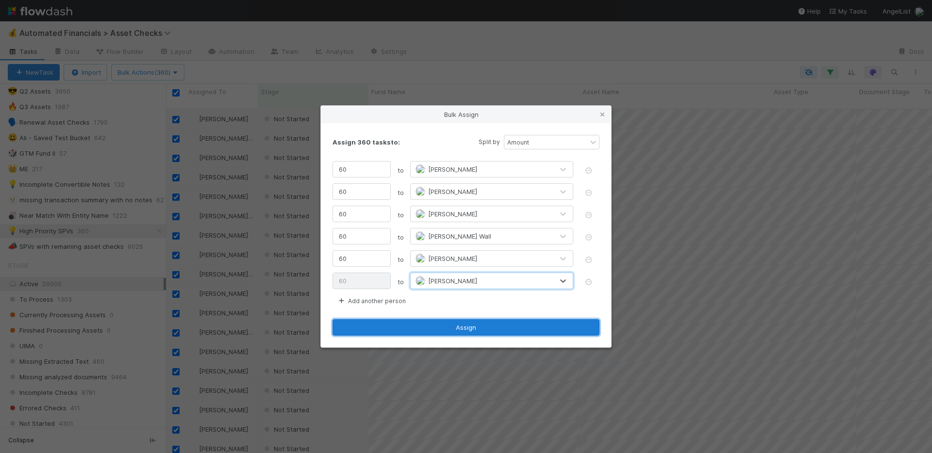
click at [455, 321] on button "Assign" at bounding box center [466, 327] width 267 height 17
checkbox input "false"
